Goal: Download file/media

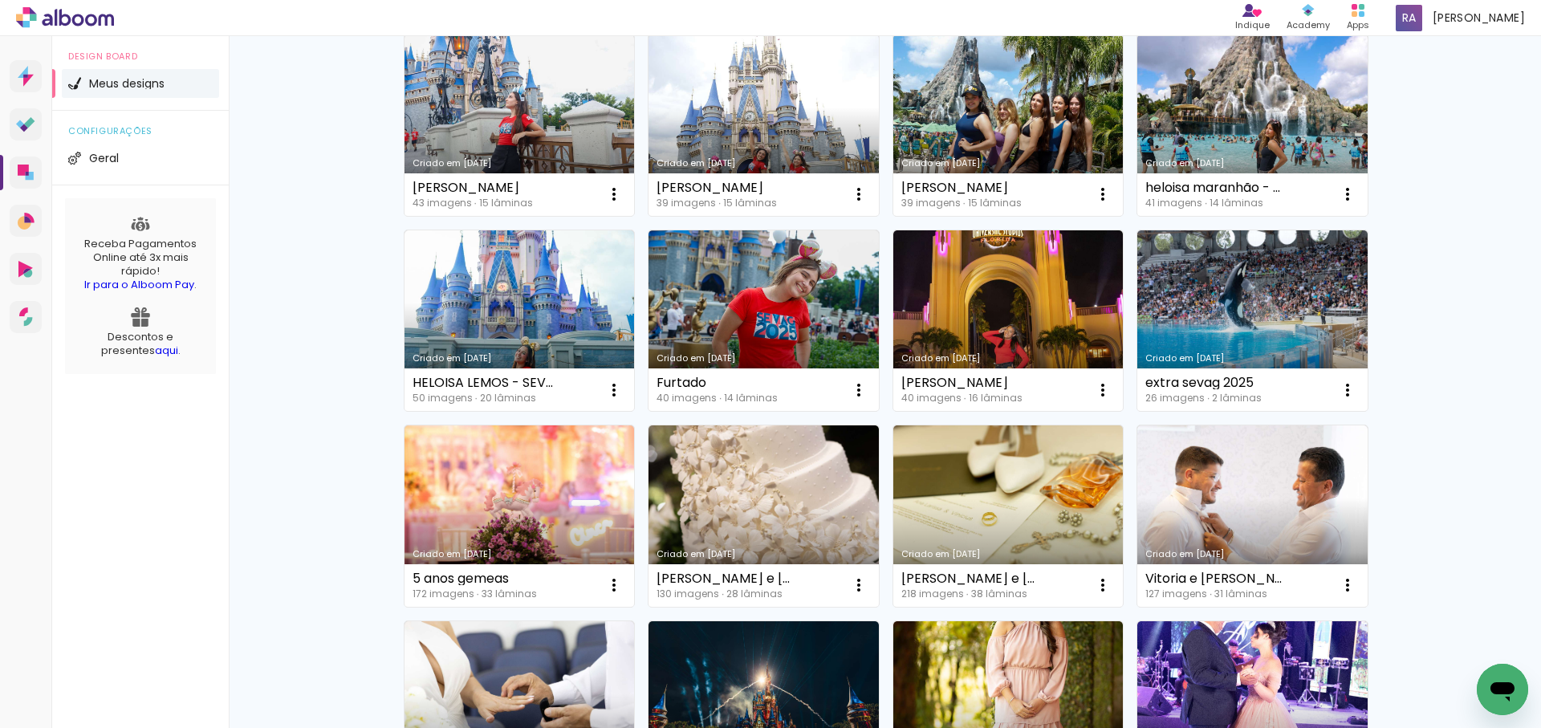
scroll to position [174, 0]
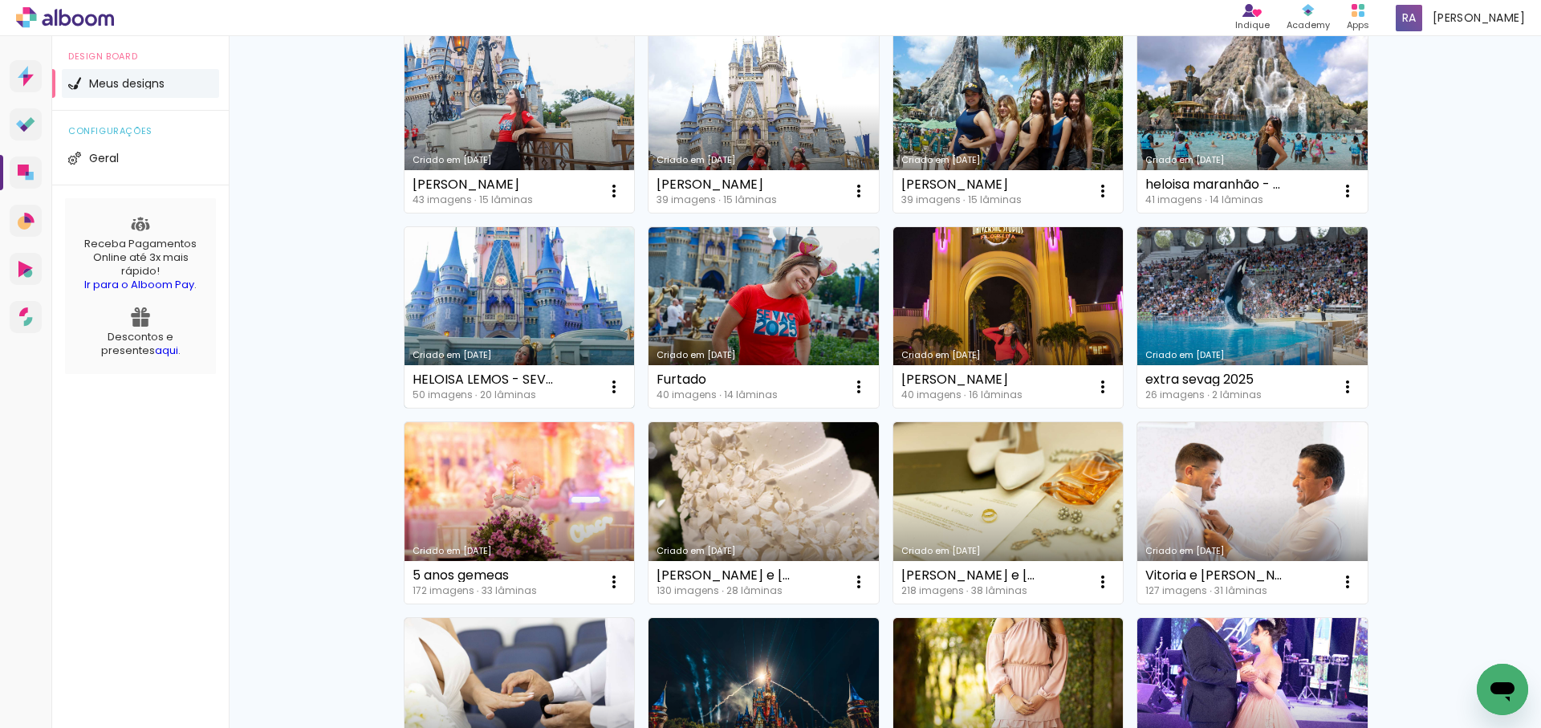
click at [540, 319] on link "Criado em [DATE]" at bounding box center [519, 317] width 230 height 181
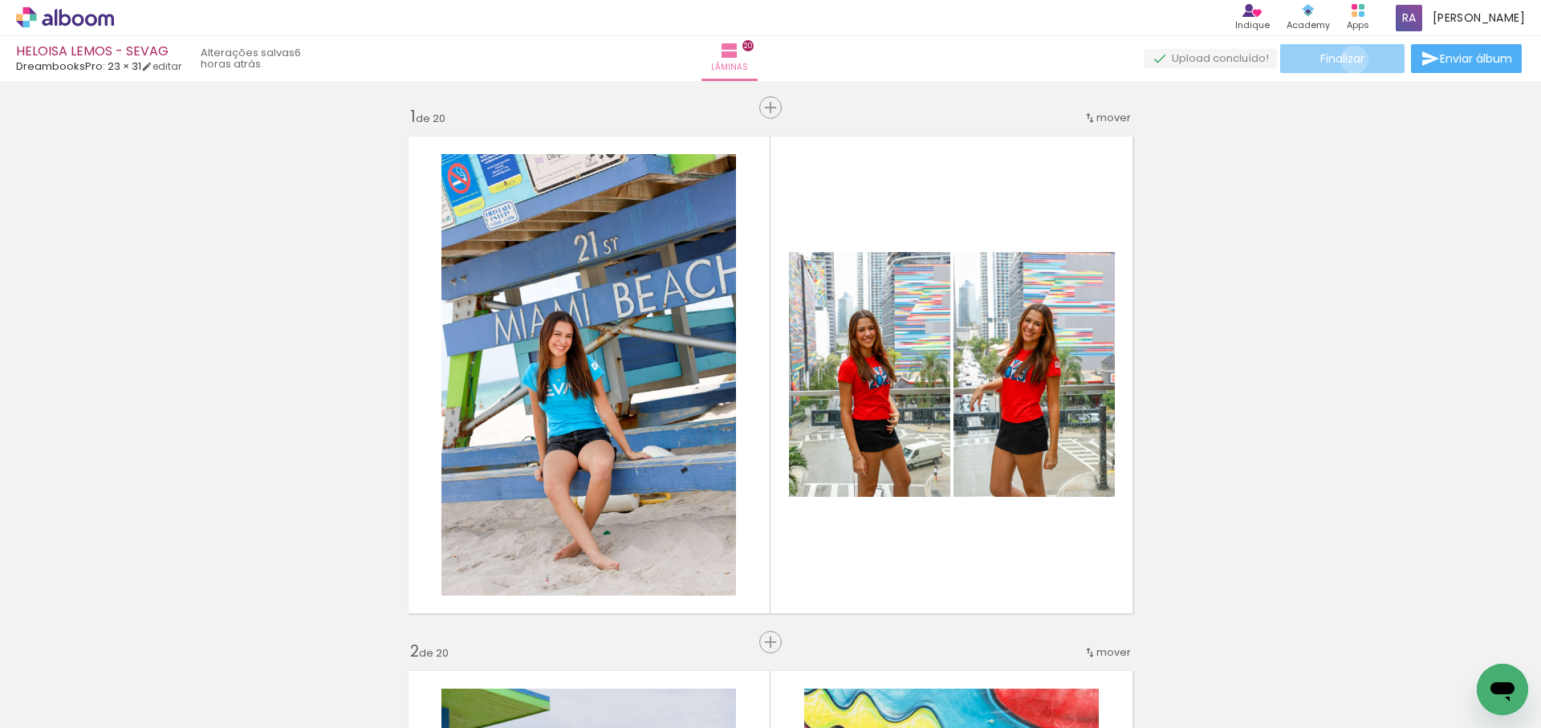
click at [1348, 59] on span "Finalizar" at bounding box center [1342, 58] width 44 height 11
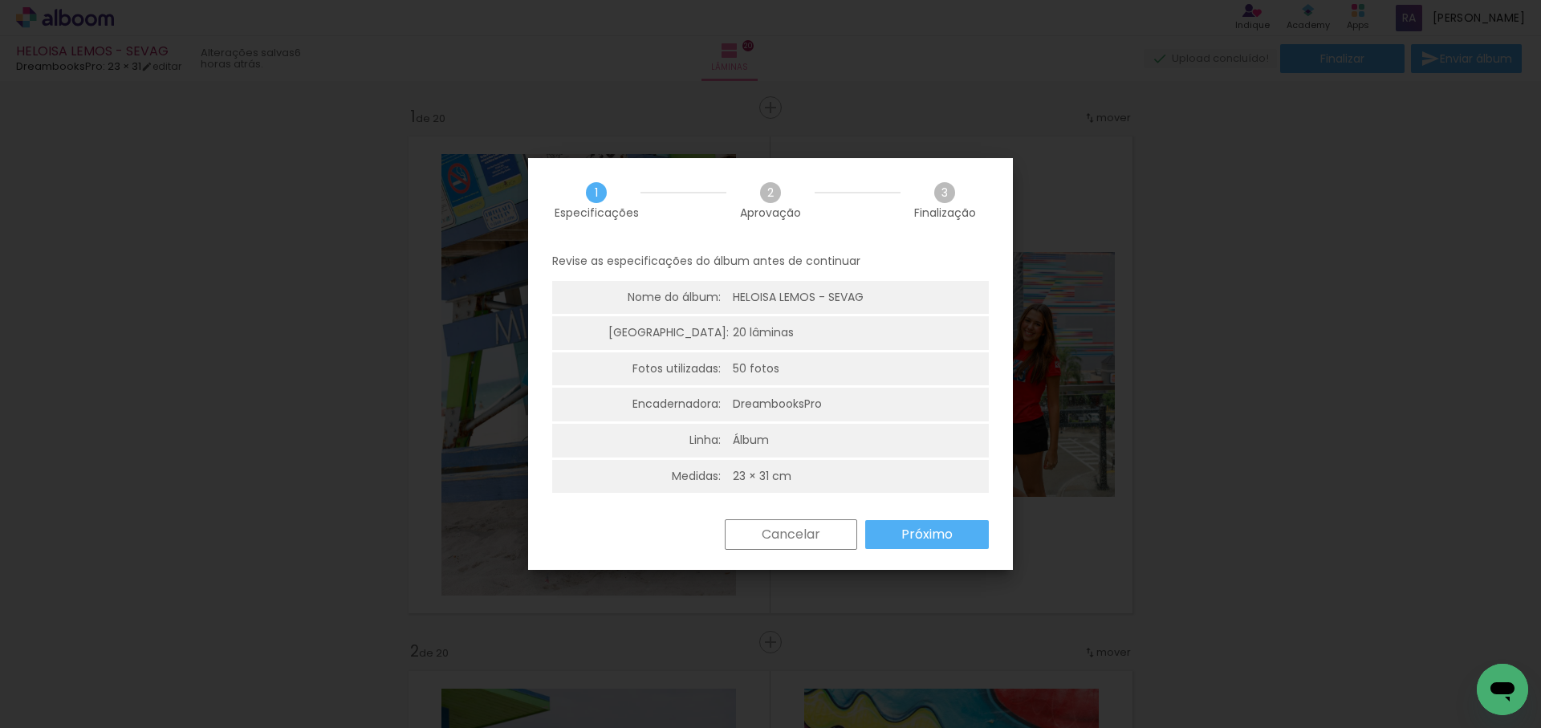
click at [0, 0] on slot "Próximo" at bounding box center [0, 0] width 0 height 0
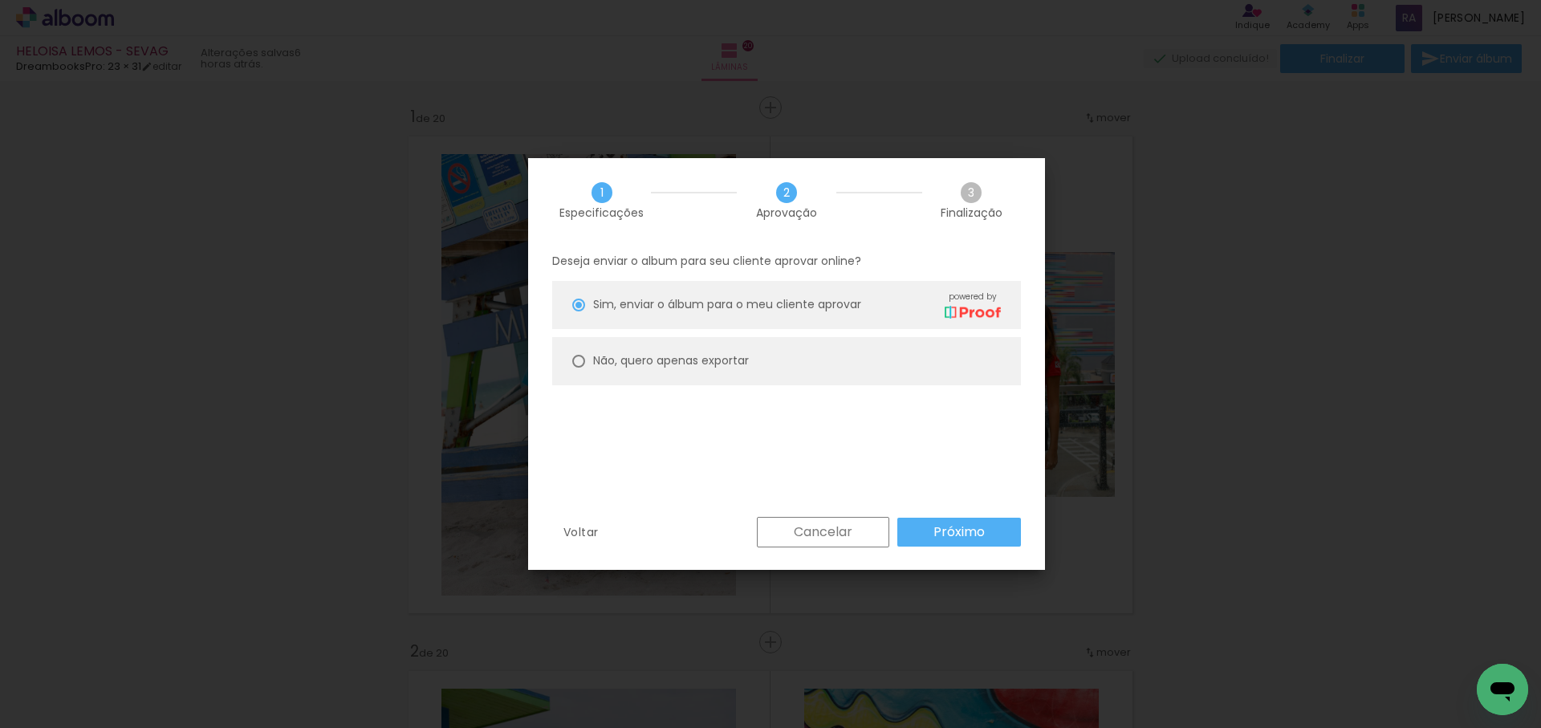
click at [0, 0] on slot "Não, quero apenas exportar" at bounding box center [0, 0] width 0 height 0
type paper-radio-button "on"
click at [0, 0] on slot "Próximo" at bounding box center [0, 0] width 0 height 0
type input "Alta, 300 DPI"
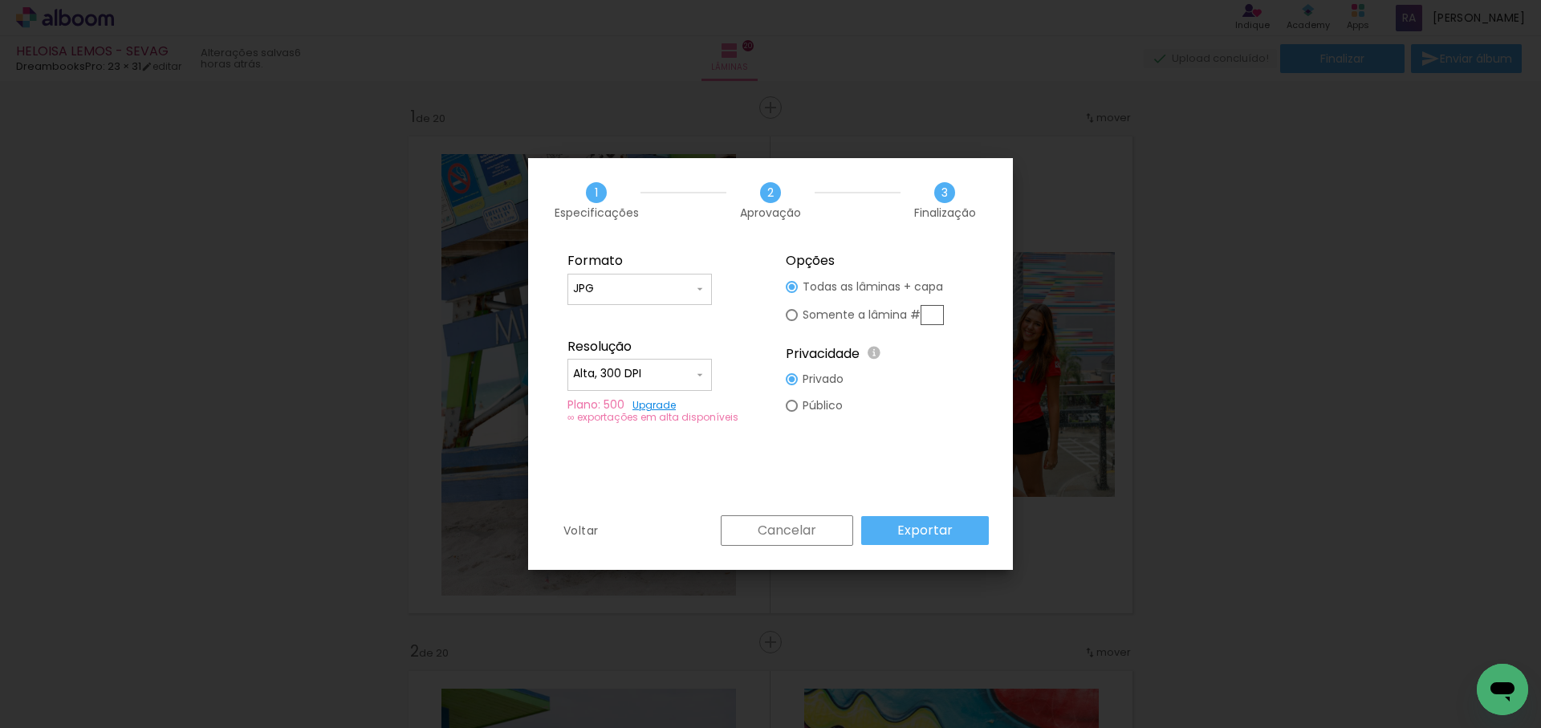
click at [973, 538] on paper-button "Exportar" at bounding box center [925, 530] width 128 height 29
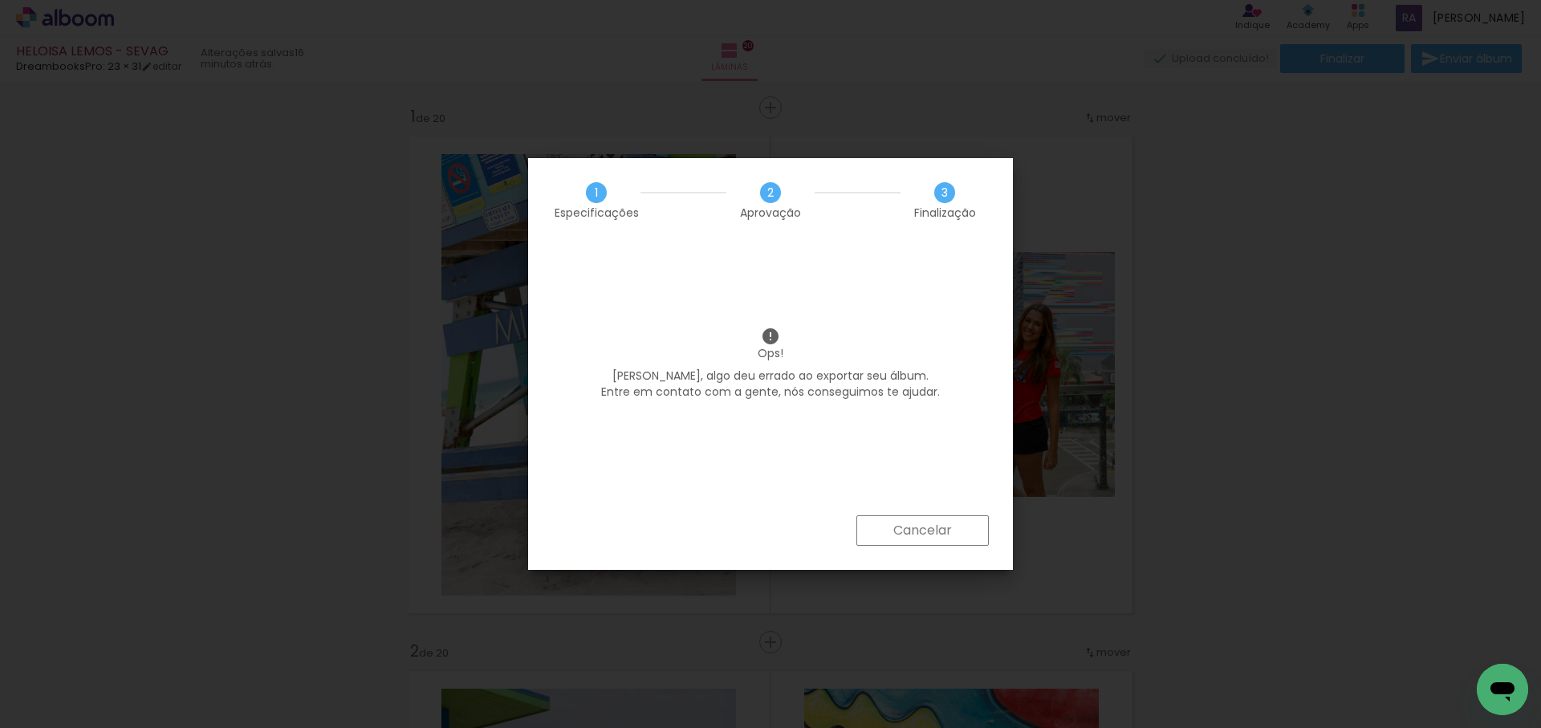
click at [0, 0] on slot "Cancelar" at bounding box center [0, 0] width 0 height 0
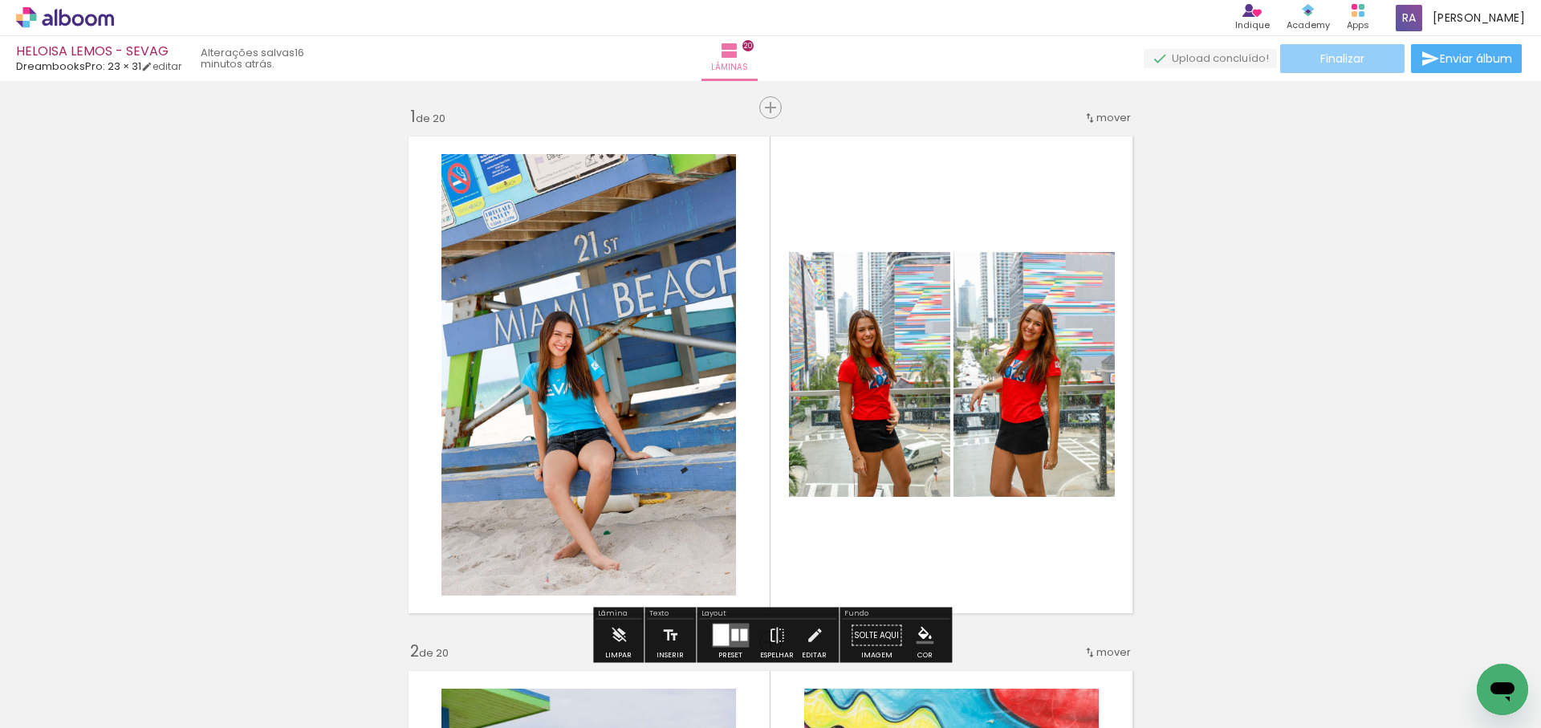
click at [1354, 62] on span "Finalizar" at bounding box center [1342, 58] width 44 height 11
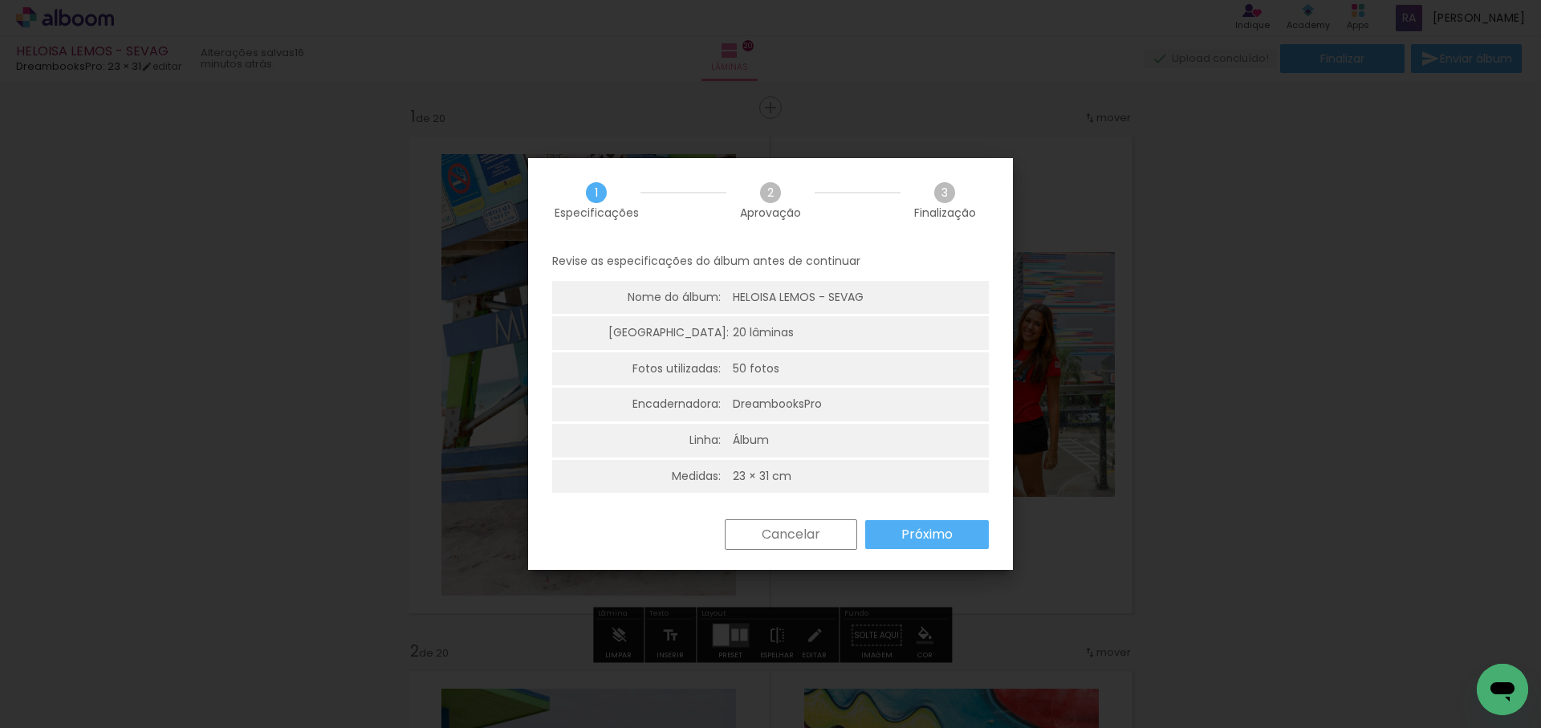
click at [0, 0] on slot "Próximo" at bounding box center [0, 0] width 0 height 0
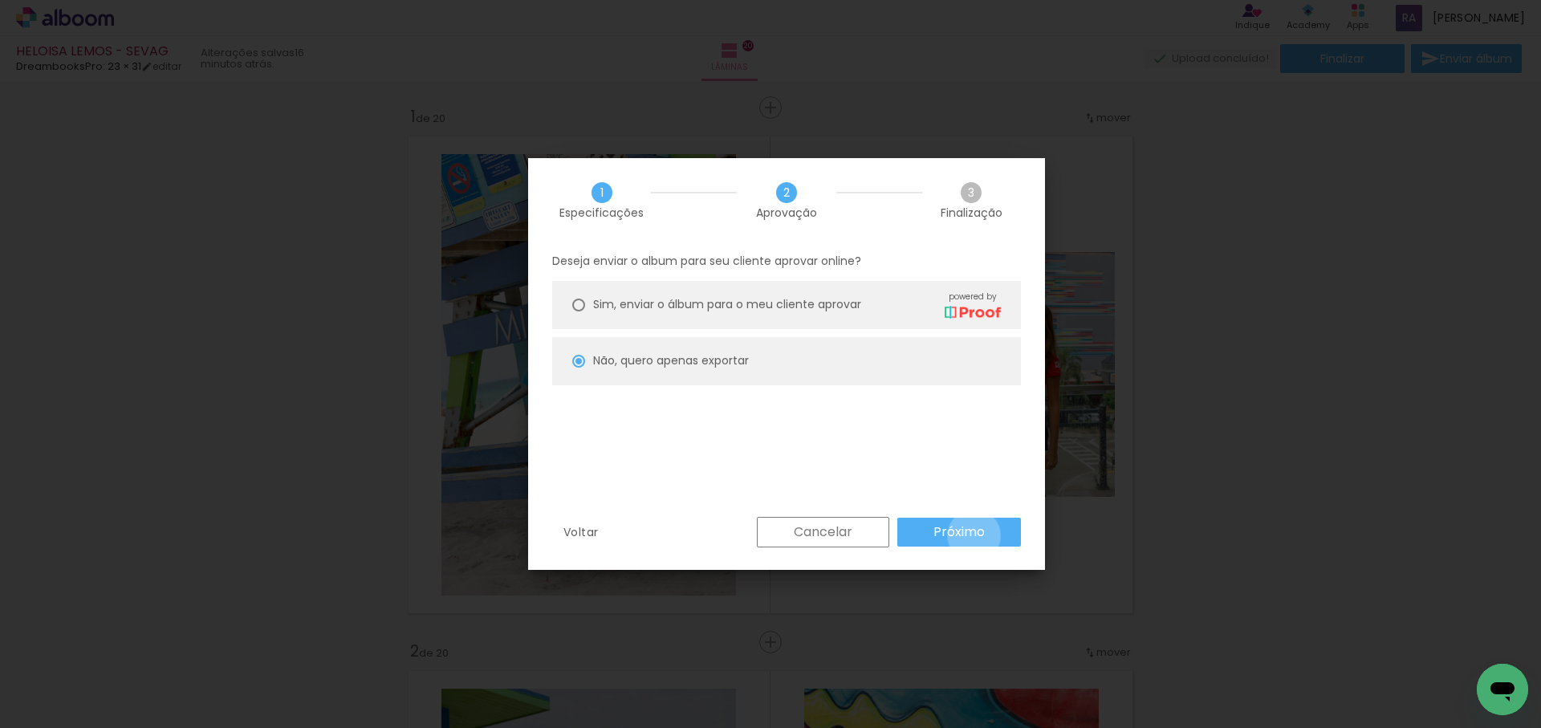
click at [0, 0] on slot "Próximo" at bounding box center [0, 0] width 0 height 0
type input "Alta, 300 DPI"
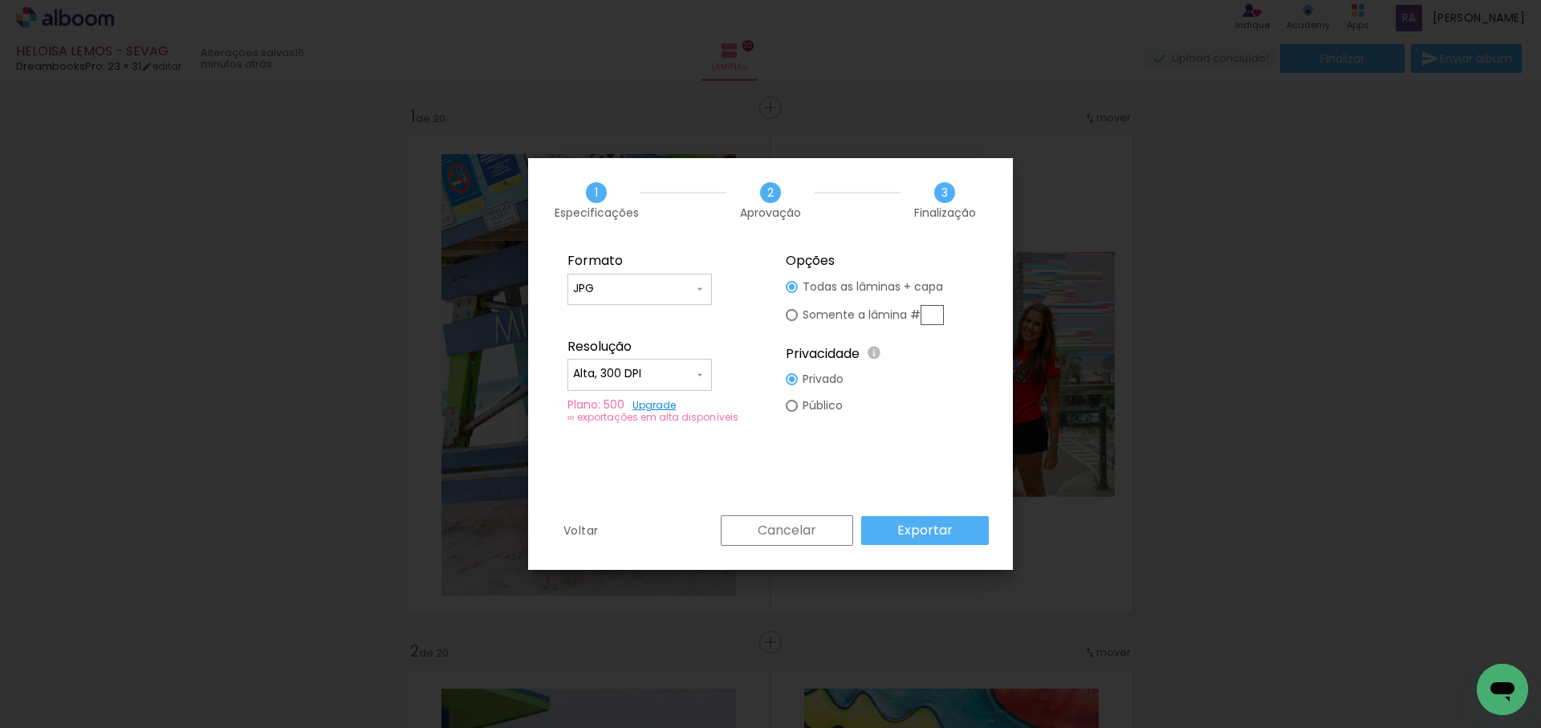
click at [0, 0] on slot "Exportar" at bounding box center [0, 0] width 0 height 0
